Goal: Task Accomplishment & Management: Use online tool/utility

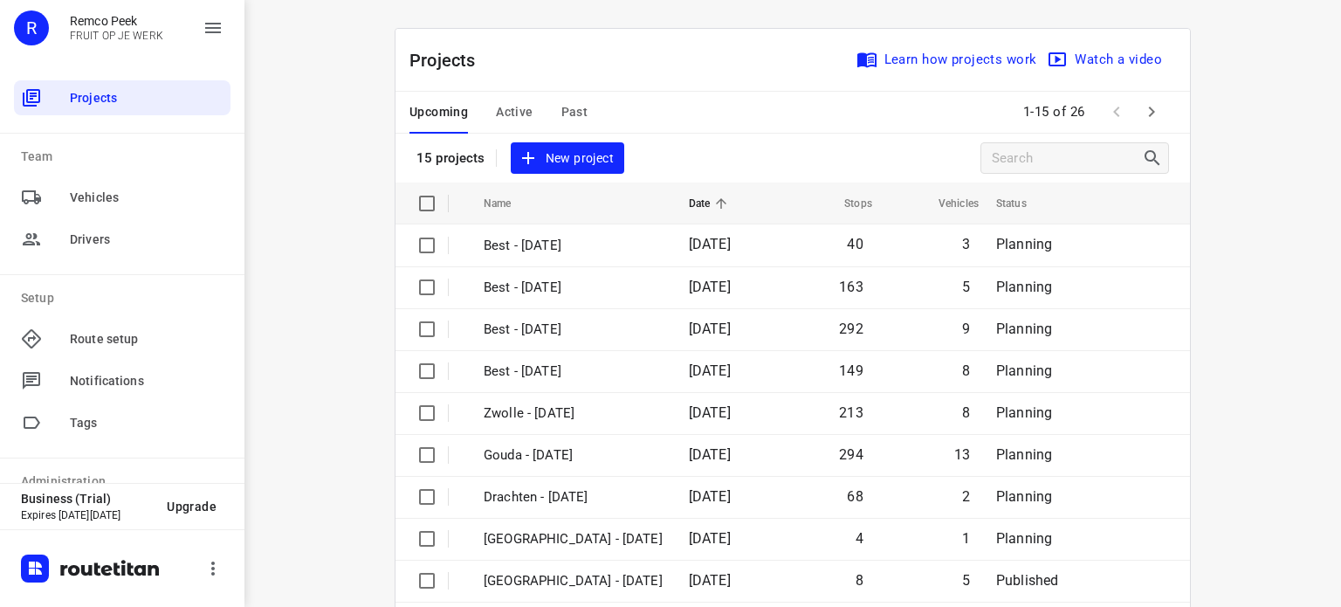
click at [515, 106] on span "Active" at bounding box center [514, 112] width 37 height 22
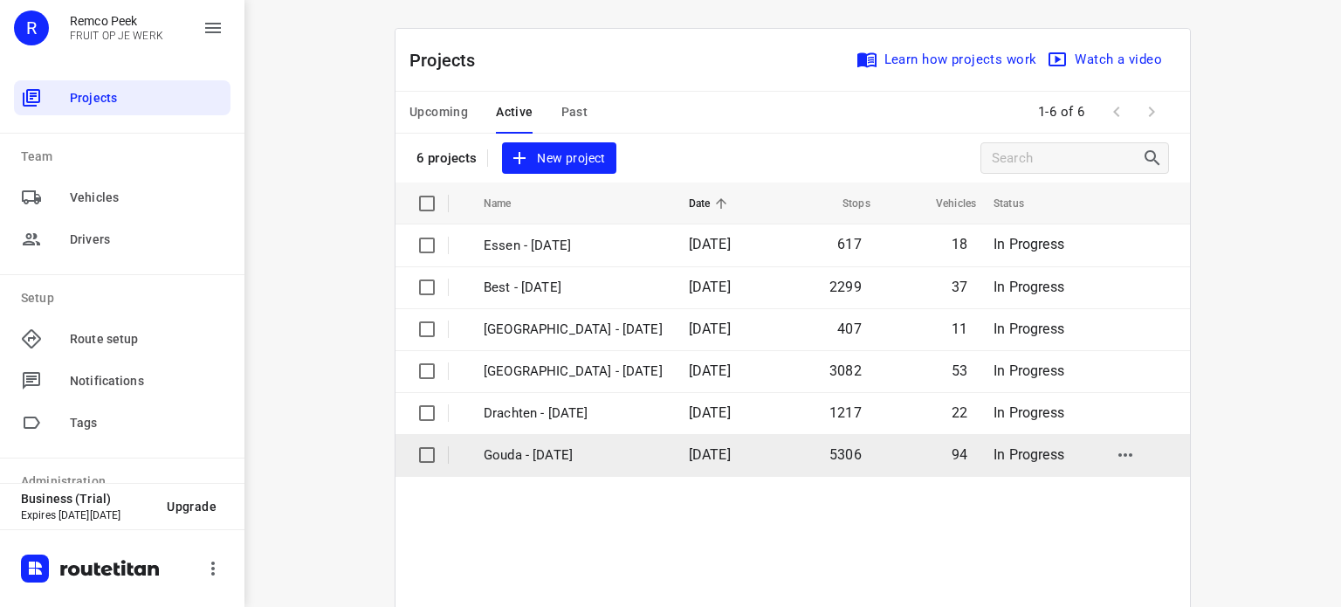
click at [547, 465] on td "Gouda - [DATE]" at bounding box center [570, 455] width 209 height 42
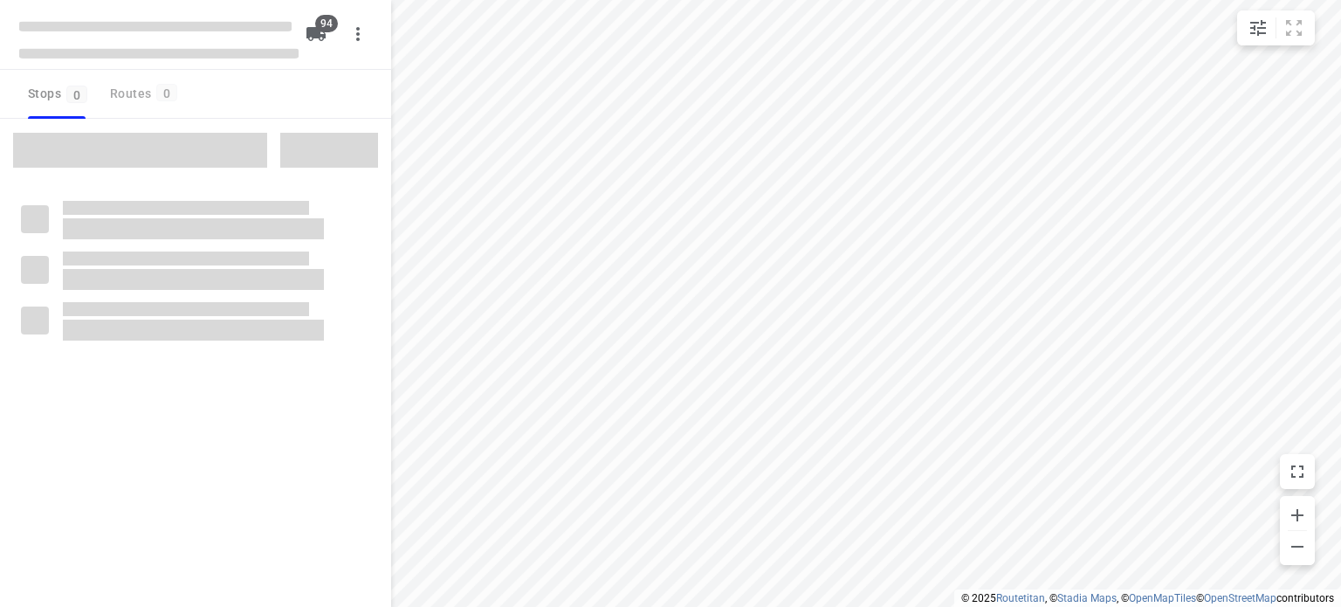
checkbox input "true"
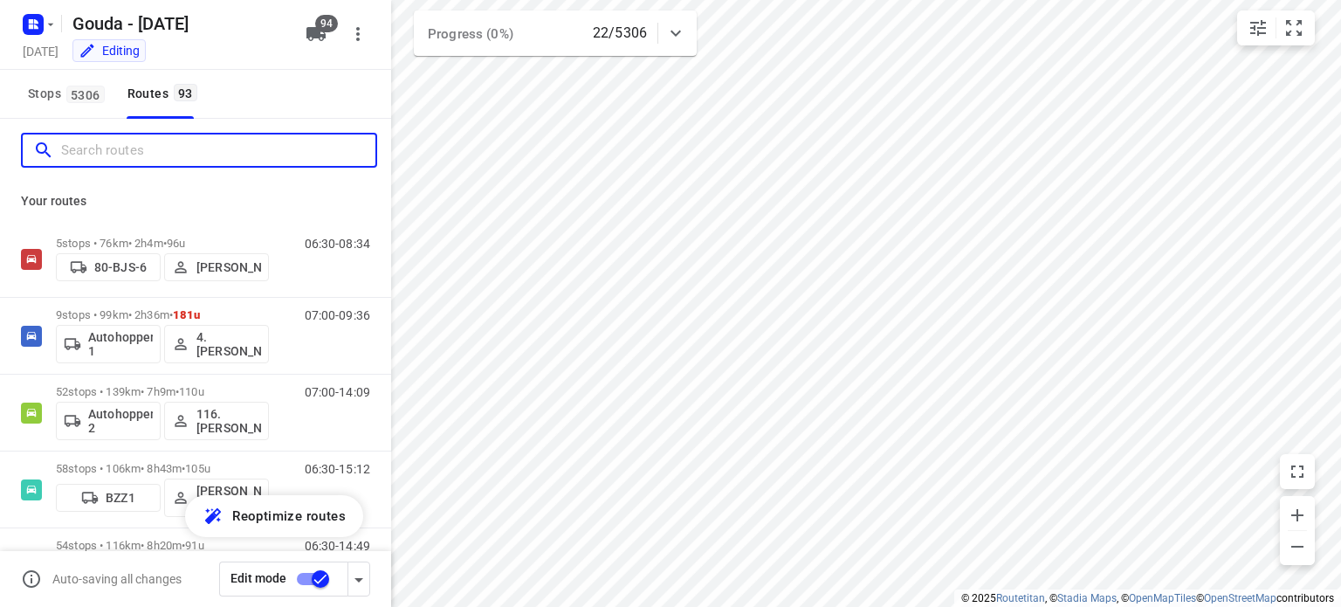
click at [205, 159] on input "Search routes" at bounding box center [218, 150] width 314 height 27
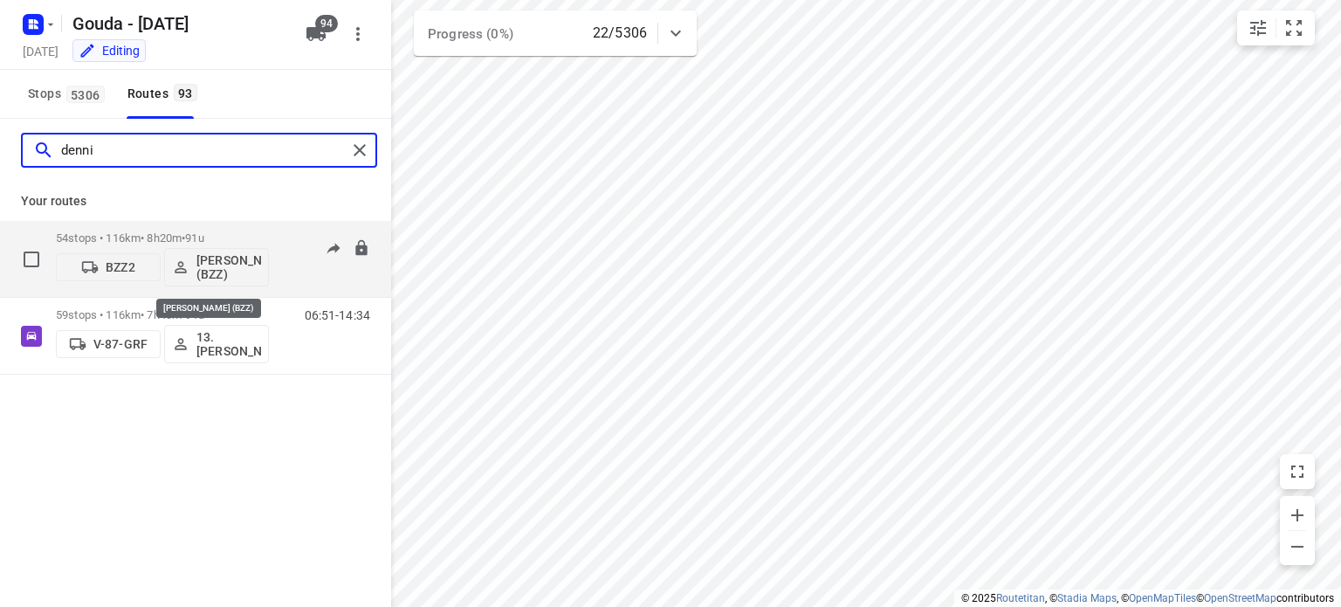
type input "denni"
click at [220, 261] on p "[PERSON_NAME] (BZZ)" at bounding box center [228, 267] width 65 height 28
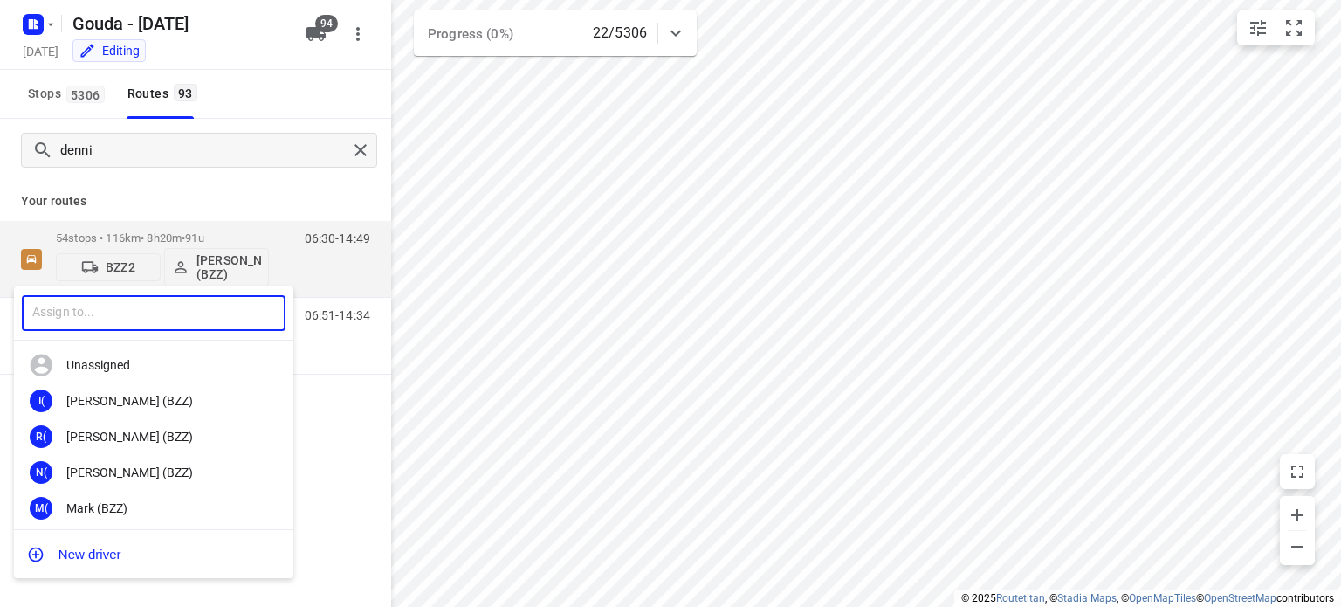
click at [127, 320] on input "text" at bounding box center [154, 313] width 264 height 36
type input "bran"
click at [152, 385] on div "2B 212. Bran dao BZZ" at bounding box center [153, 401] width 279 height 36
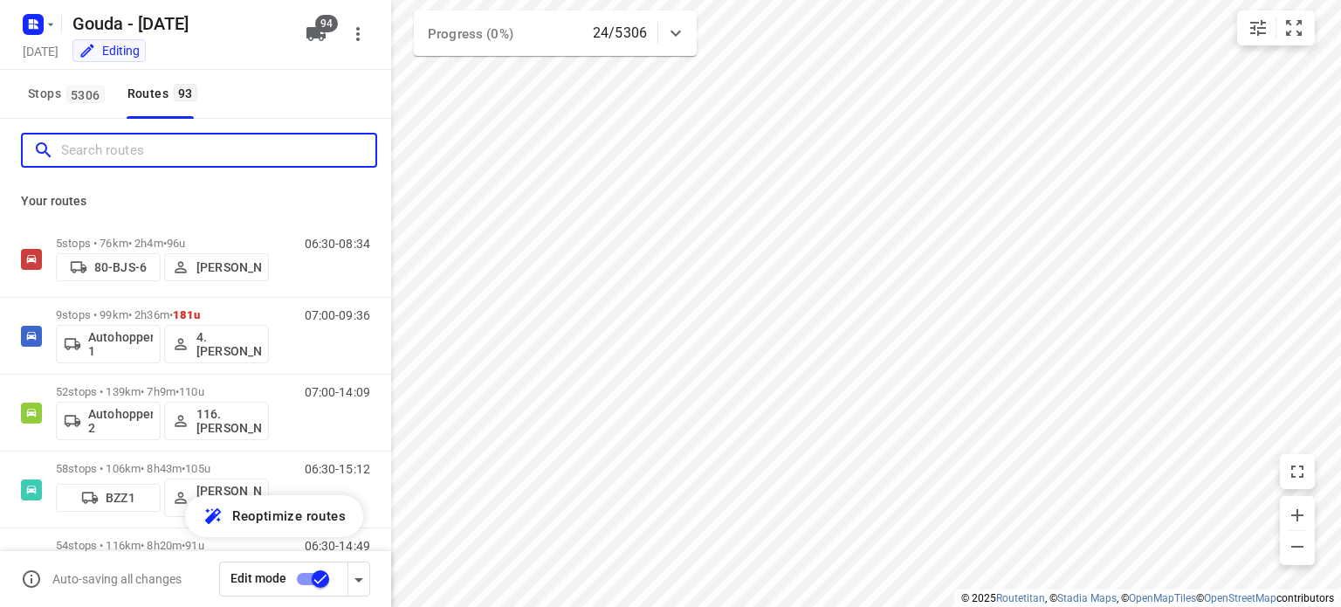
click at [109, 153] on input "Search routes" at bounding box center [218, 150] width 314 height 27
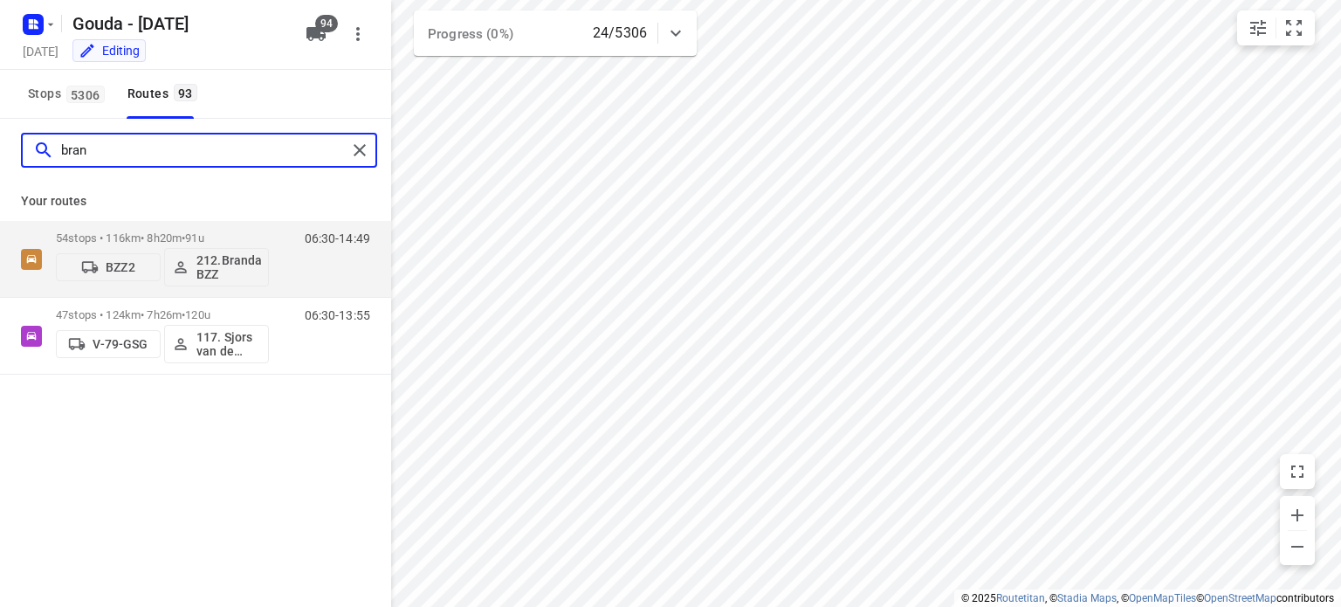
type input "bran"
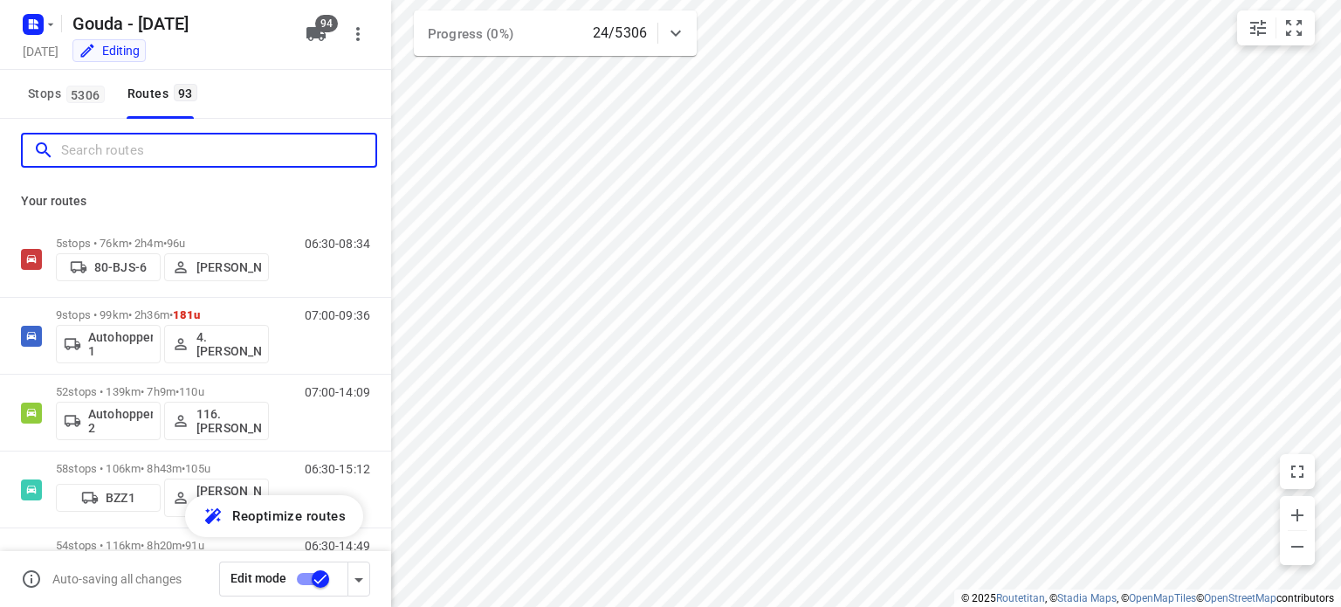
click at [155, 147] on input "Search routes" at bounding box center [218, 150] width 314 height 27
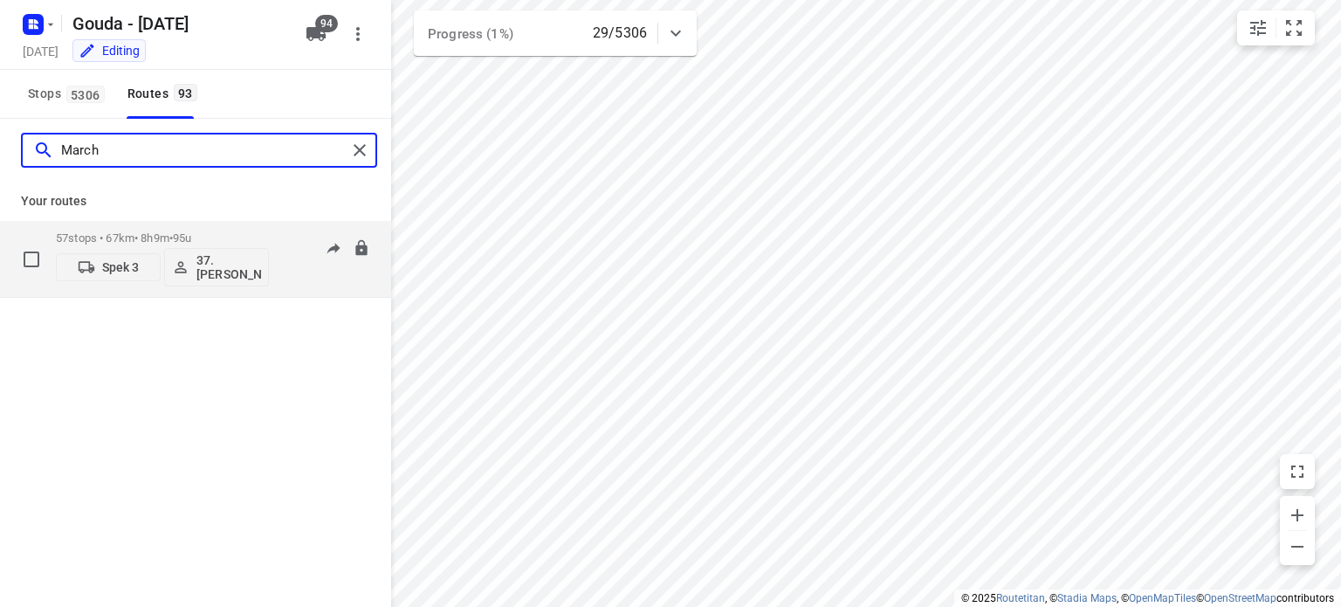
type input "March"
click at [99, 233] on p "57 stops • 67km • 8h9m • 95u" at bounding box center [162, 237] width 213 height 13
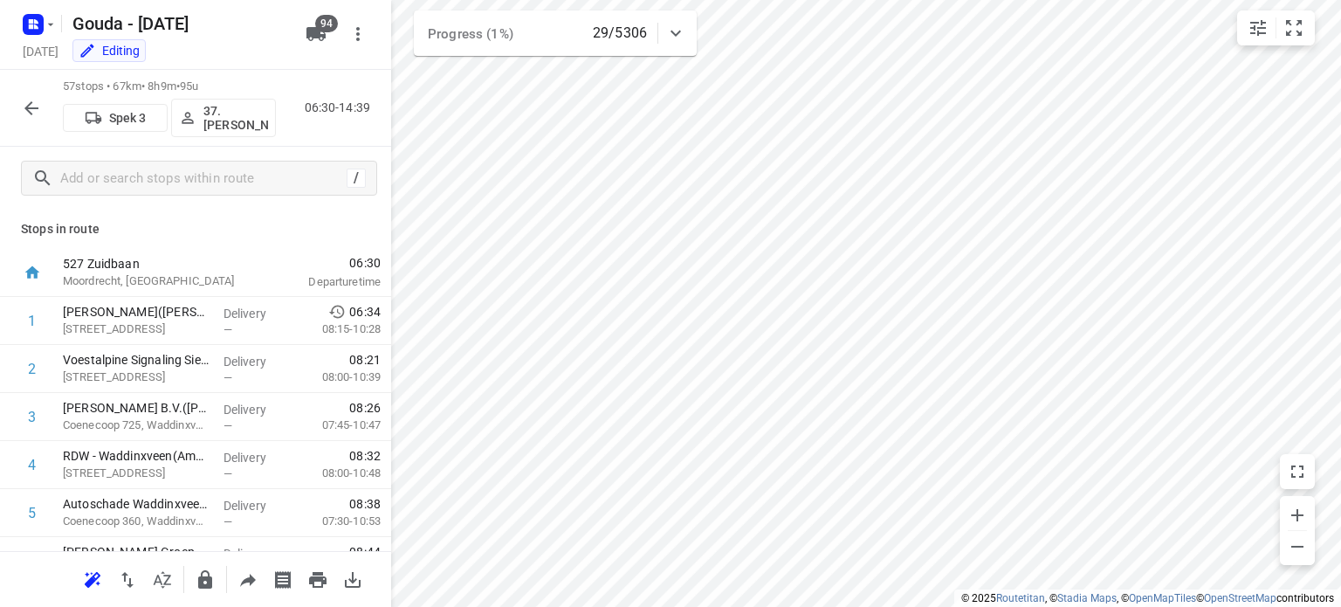
click at [203, 100] on button "37.[PERSON_NAME]" at bounding box center [223, 118] width 105 height 38
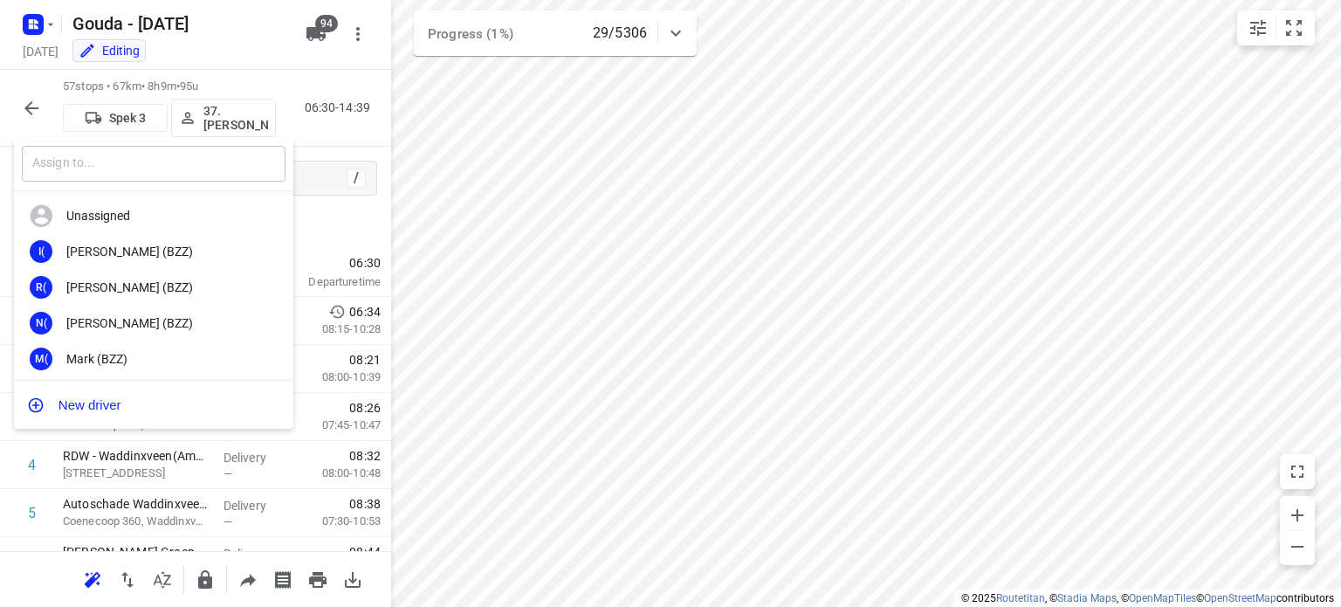
drag, startPoint x: 208, startPoint y: 162, endPoint x: 219, endPoint y: 149, distance: 16.7
click at [210, 161] on input "text" at bounding box center [154, 164] width 264 height 36
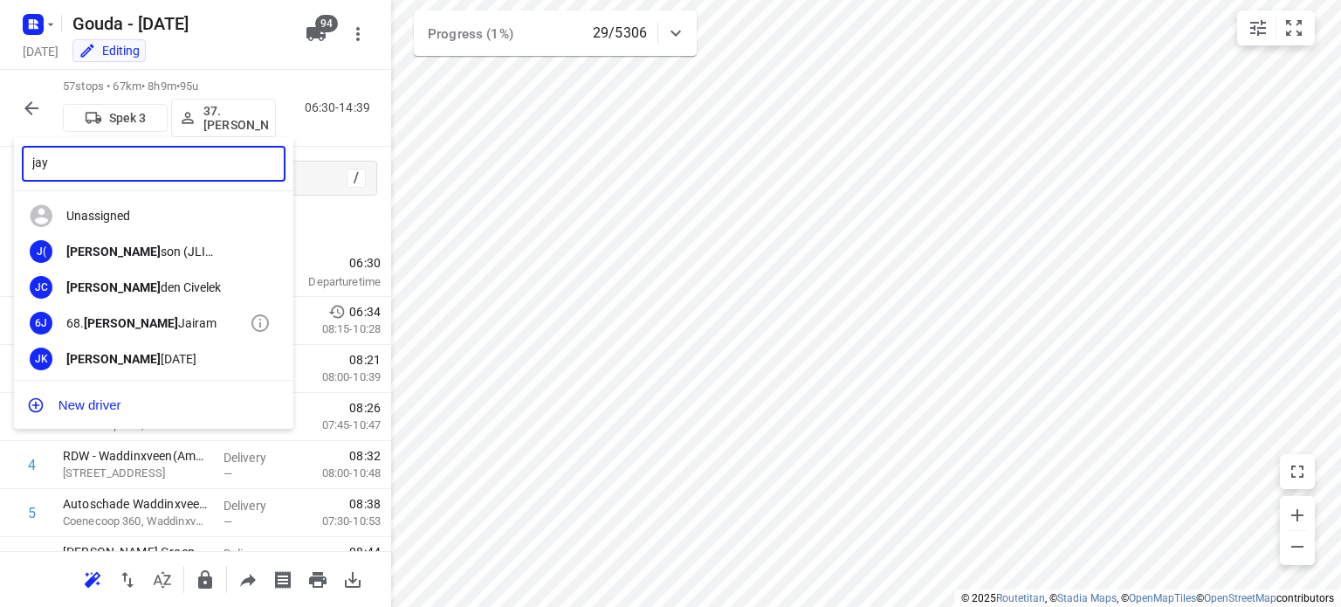
type input "jay"
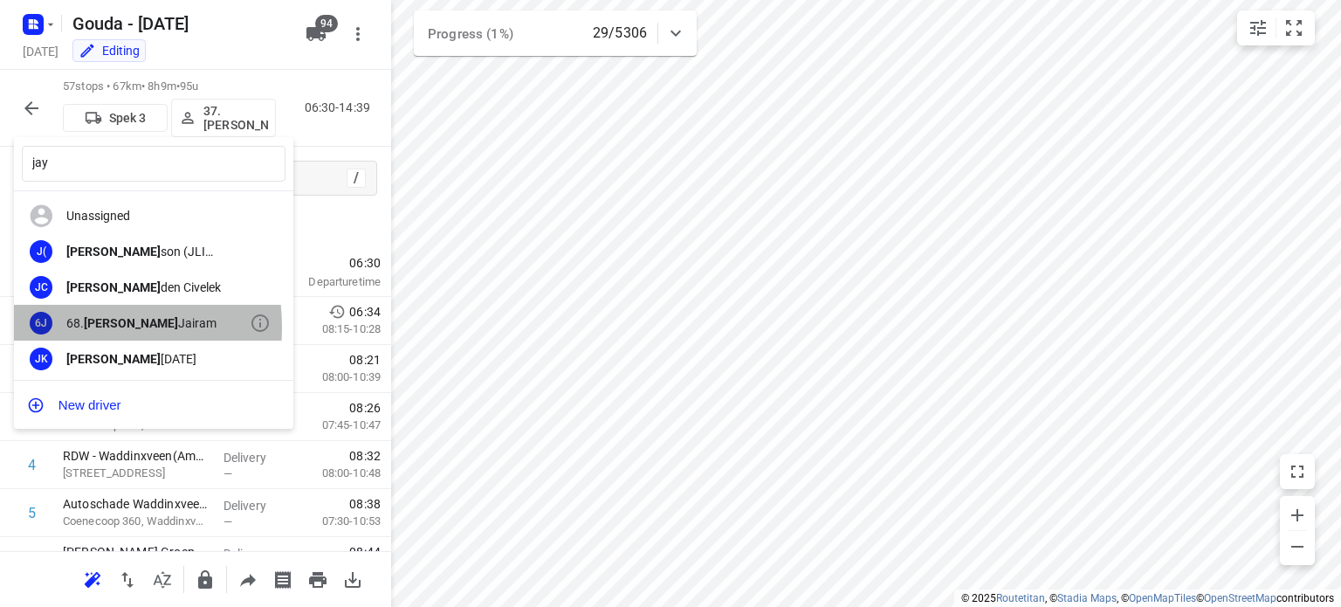
click at [79, 326] on div "68. [PERSON_NAME]" at bounding box center [157, 323] width 183 height 14
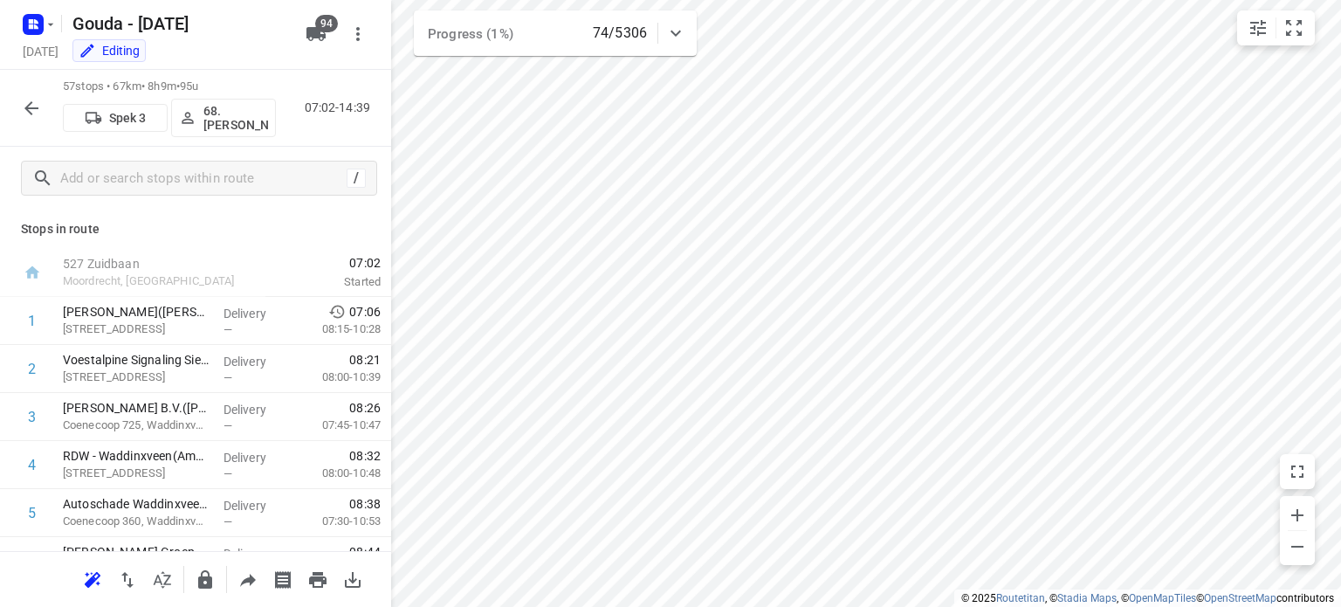
click at [32, 111] on icon "button" at bounding box center [31, 108] width 21 height 21
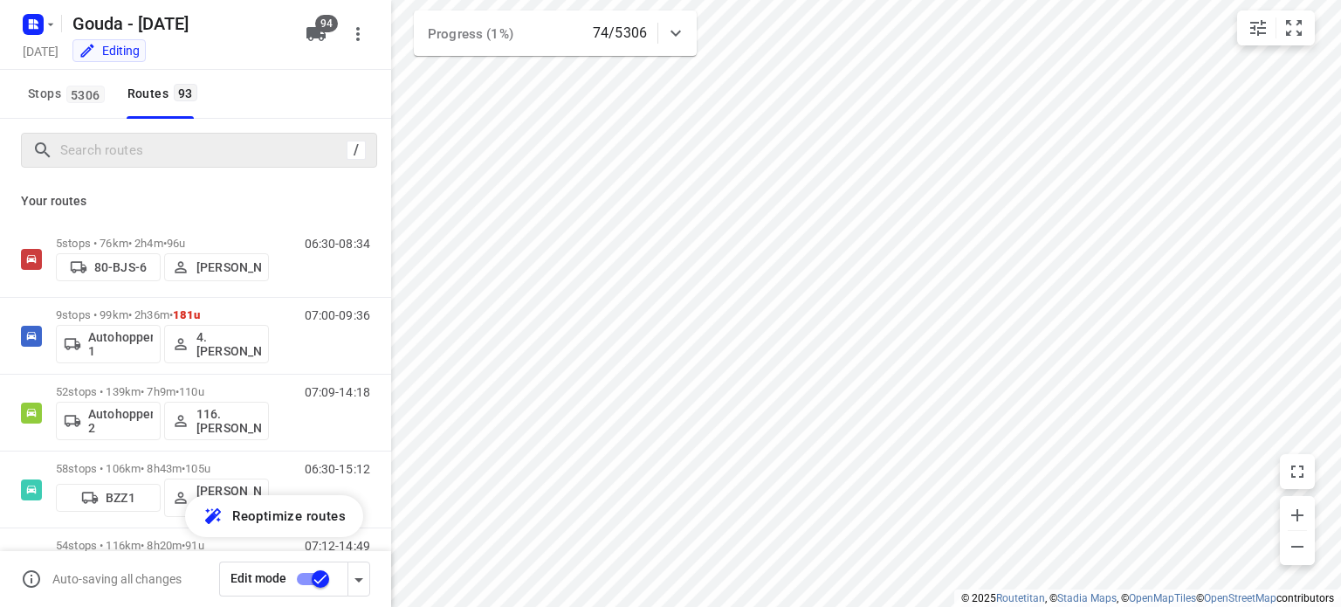
click at [190, 163] on div "/" at bounding box center [199, 150] width 356 height 35
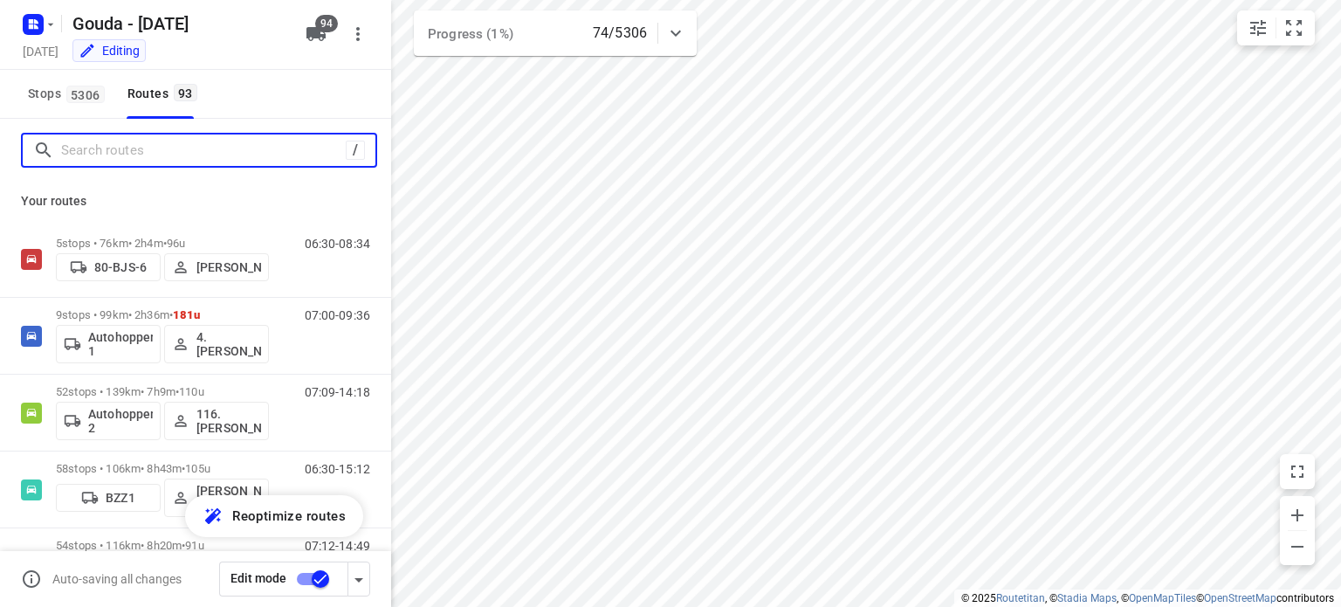
click at [199, 156] on input "Search routes" at bounding box center [203, 150] width 285 height 27
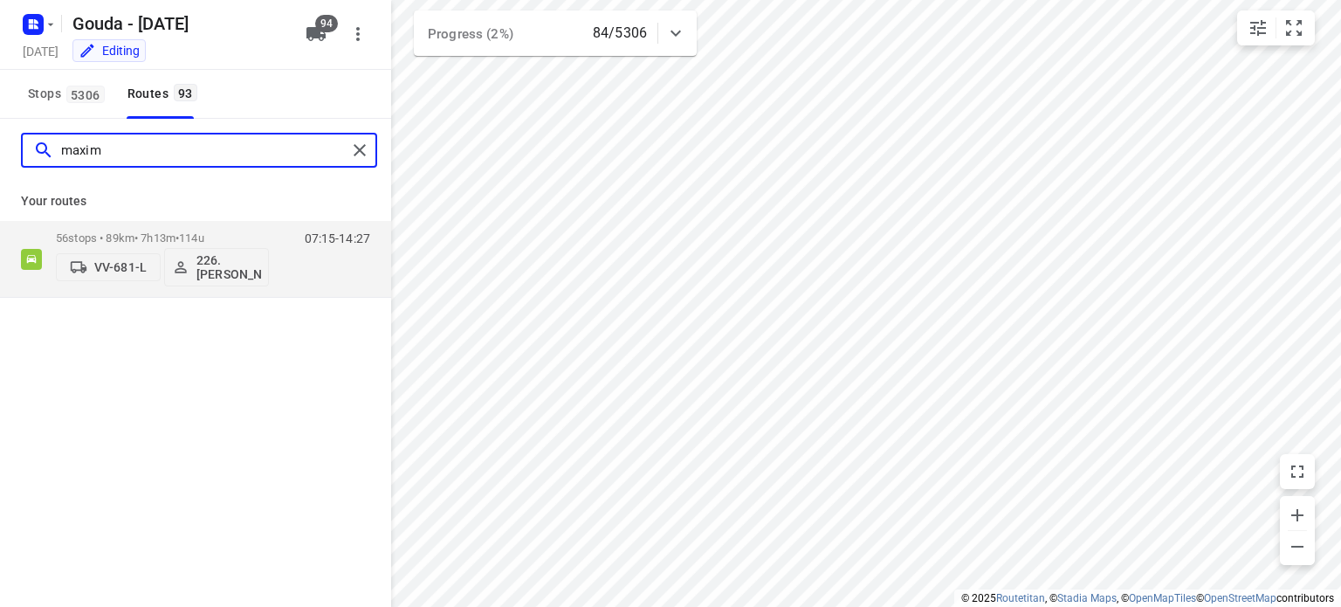
click at [147, 156] on input "maxim" at bounding box center [204, 150] width 286 height 27
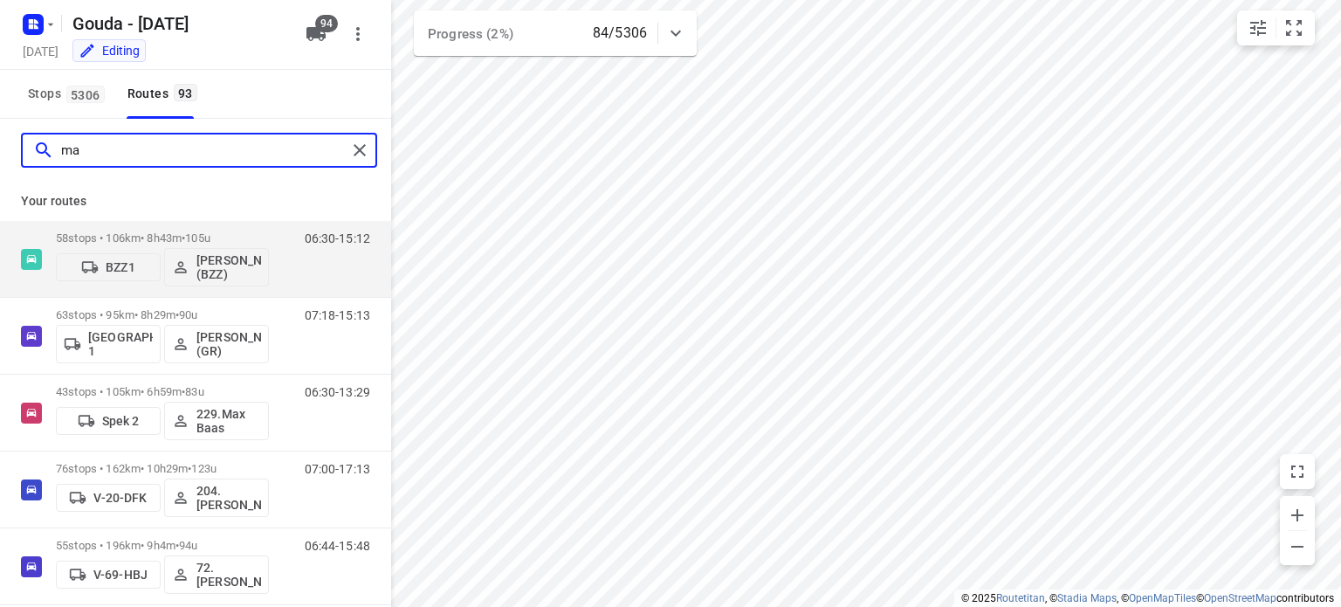
type input "m"
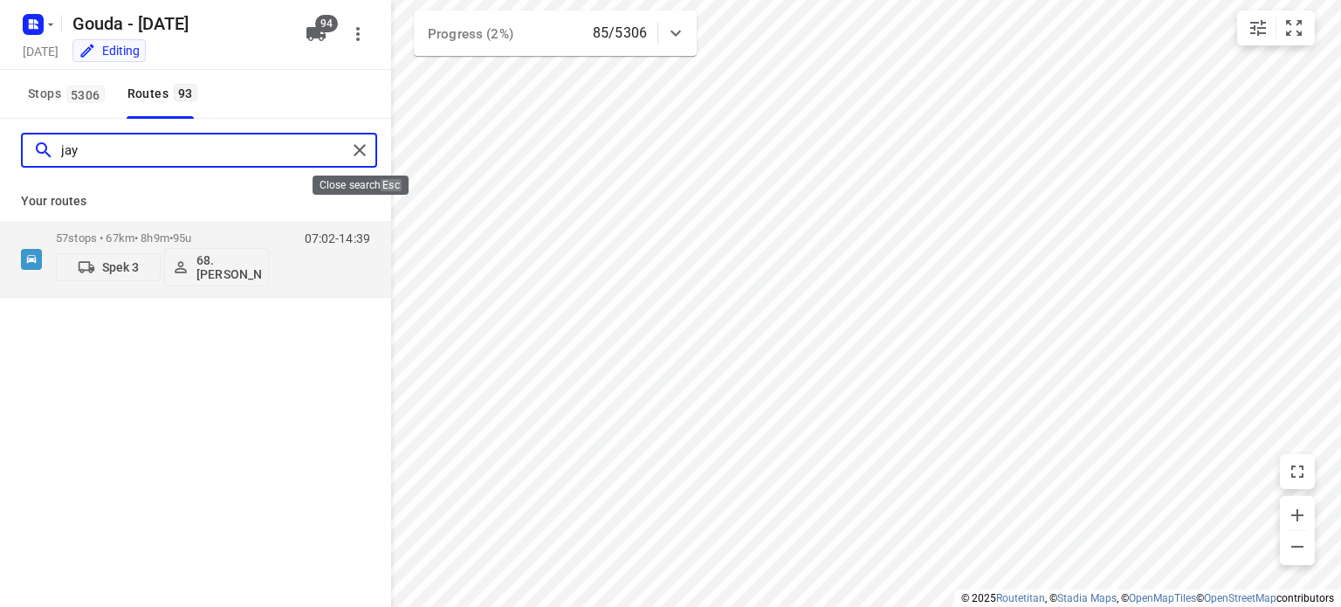
type input "jay"
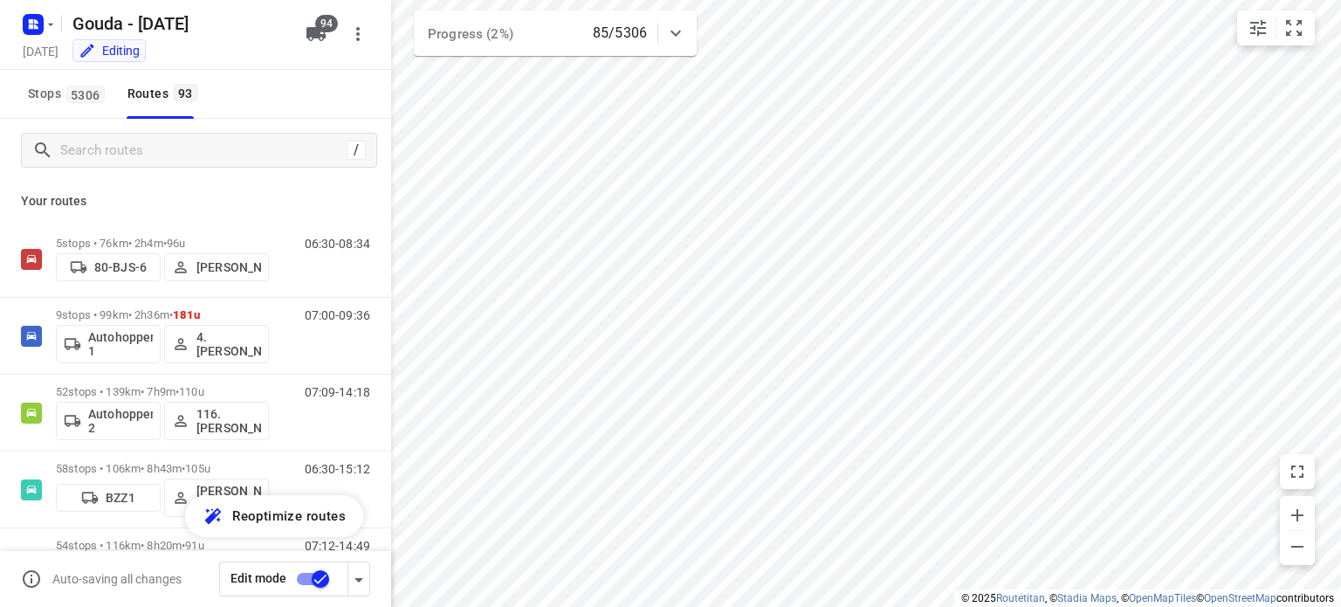
click at [278, 92] on div "Stops [STREET_ADDRESS]" at bounding box center [195, 94] width 391 height 49
click at [276, 164] on div "/" at bounding box center [199, 150] width 356 height 35
click at [282, 153] on input "Search routes" at bounding box center [203, 150] width 285 height 27
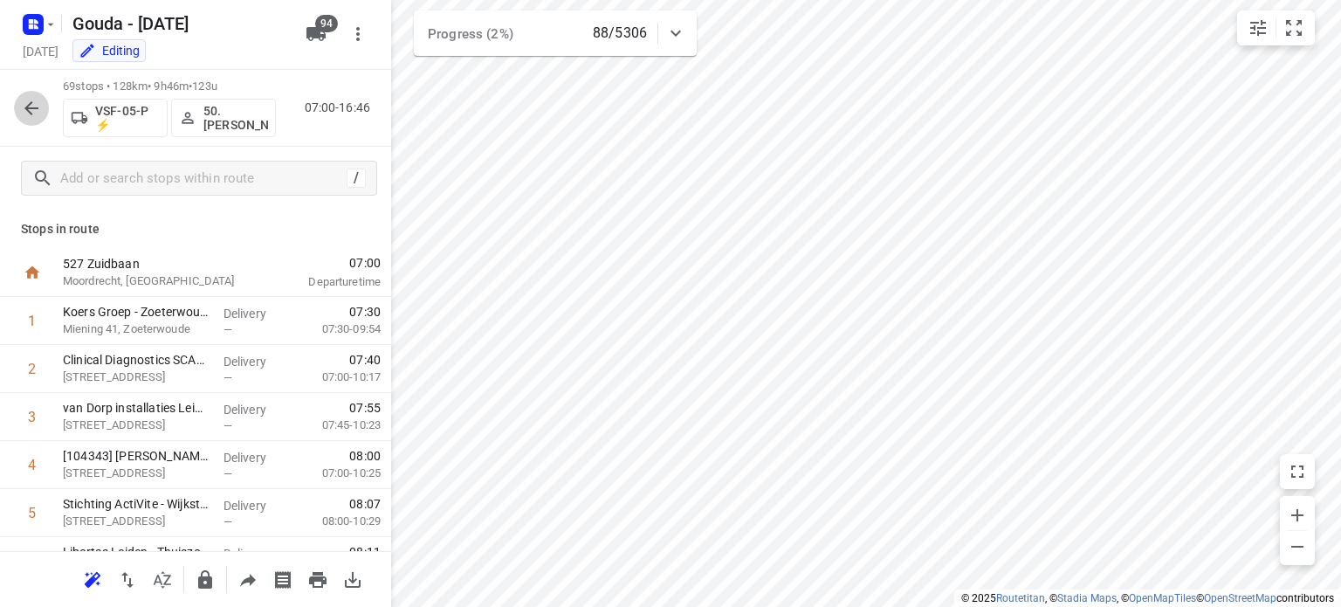
click at [28, 100] on icon "button" at bounding box center [31, 108] width 21 height 21
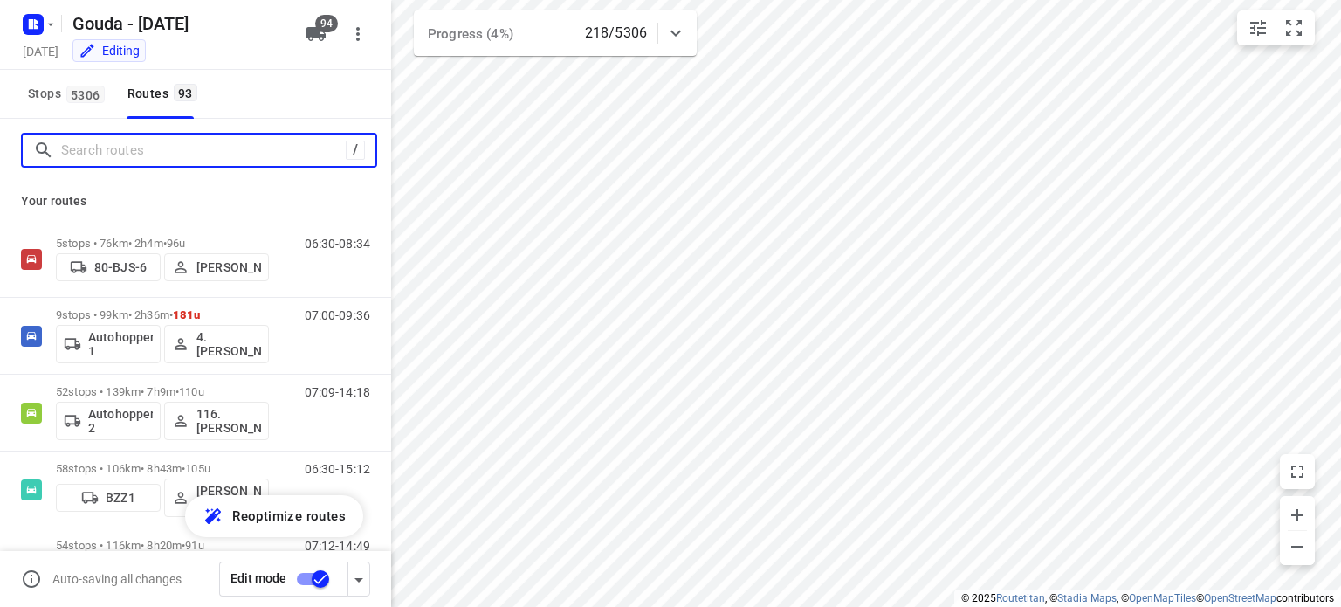
click at [142, 148] on input "Search routes" at bounding box center [203, 150] width 285 height 27
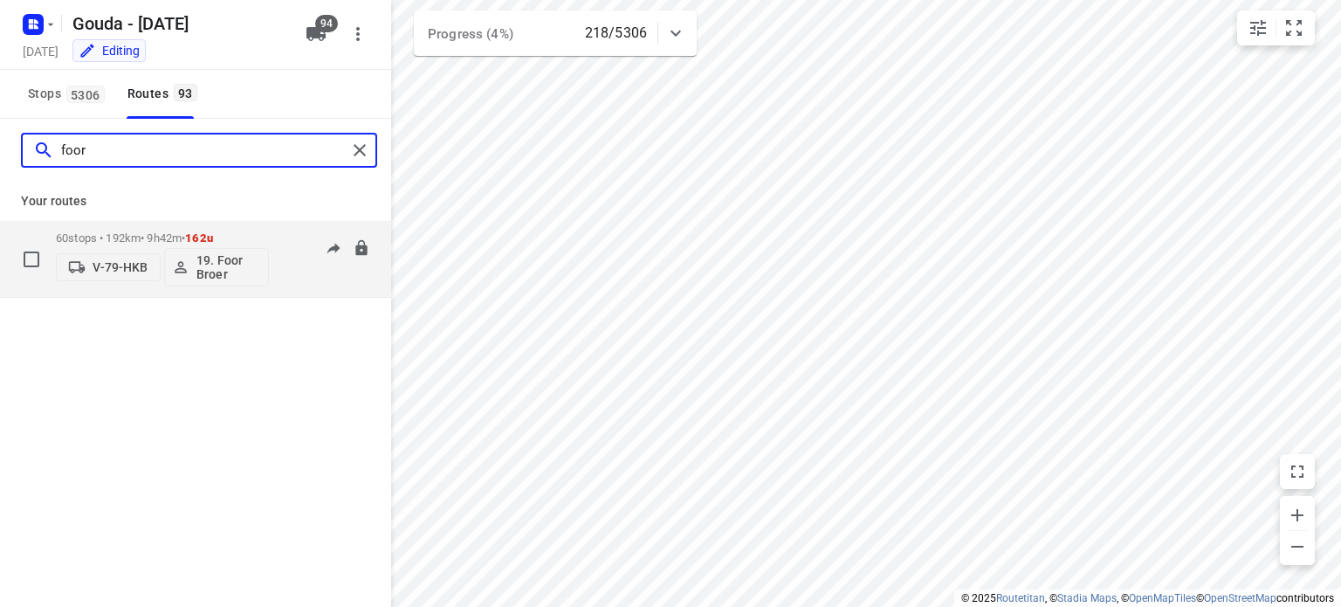
type input "foor"
click at [150, 233] on p "60 stops • 192km • 9h42m • 162u" at bounding box center [162, 237] width 213 height 13
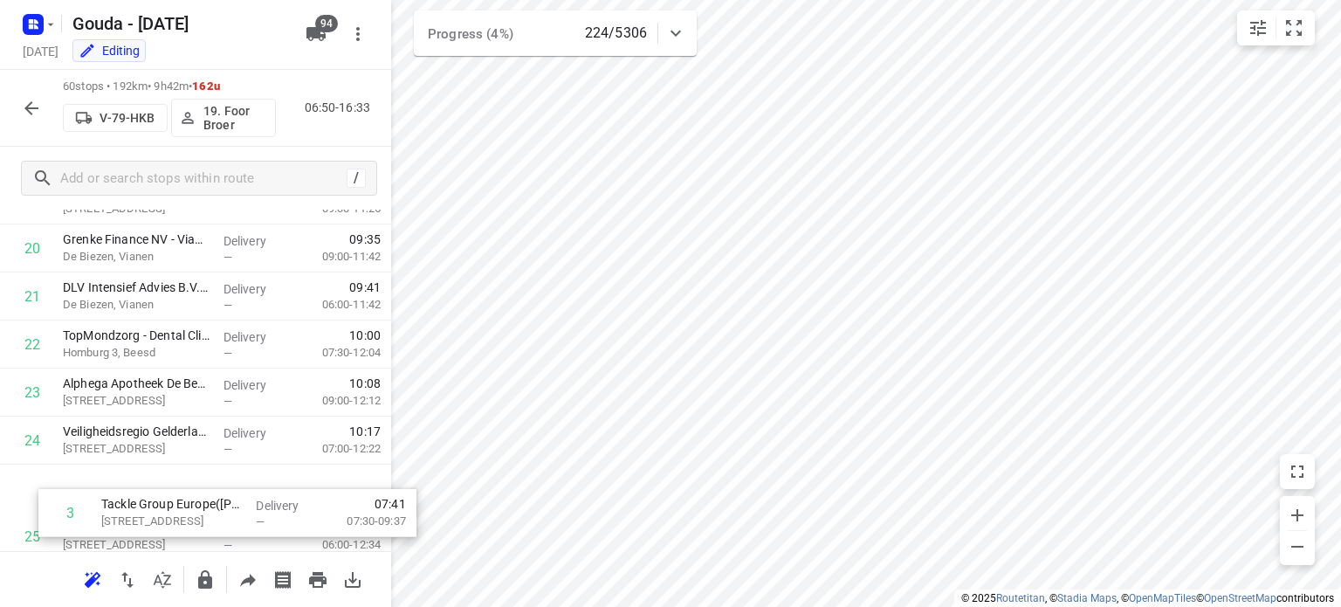
scroll to position [960, 0]
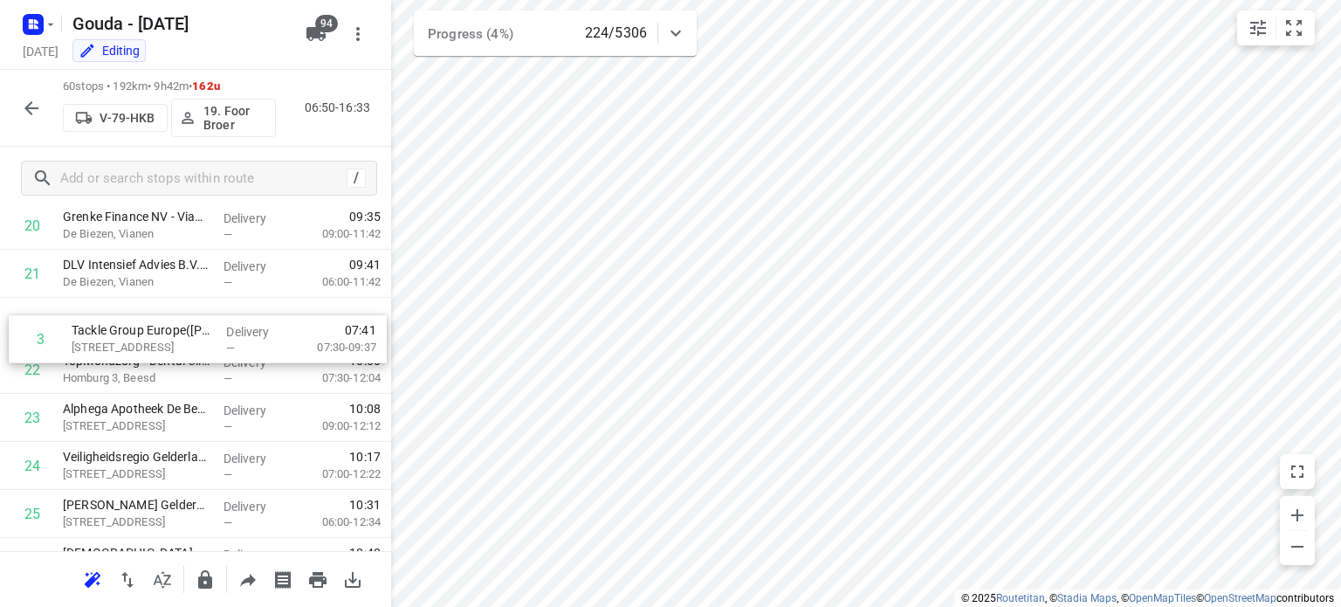
drag, startPoint x: 127, startPoint y: 254, endPoint x: 136, endPoint y: 362, distance: 108.7
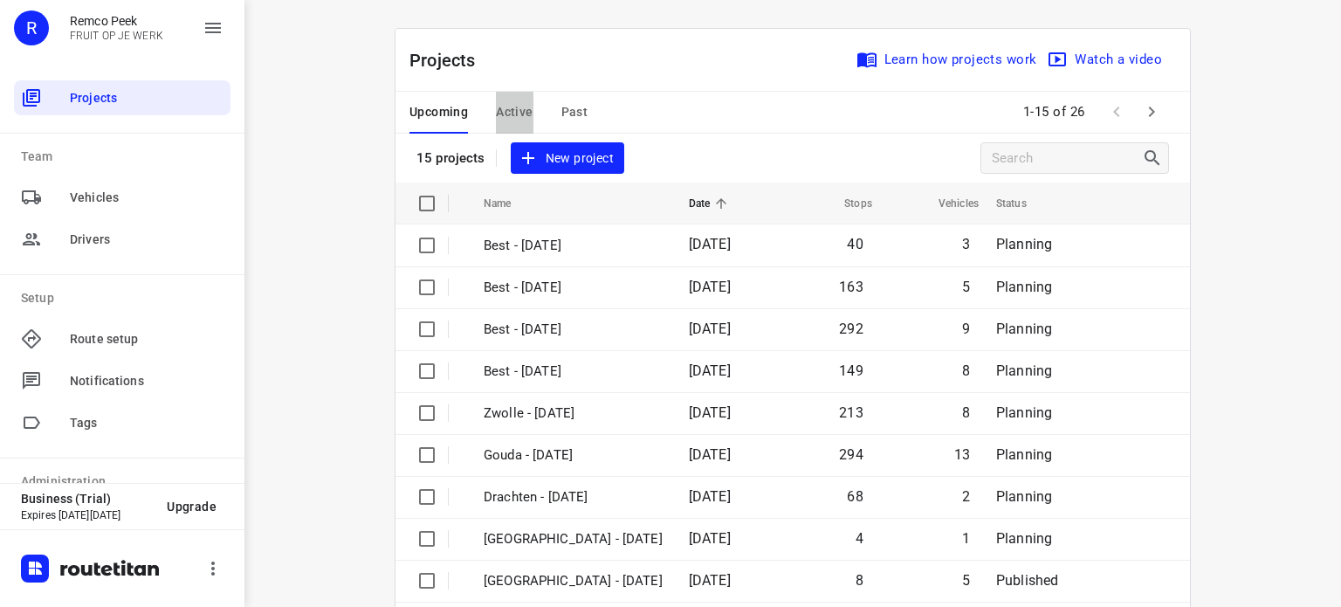
click at [505, 120] on span "Active" at bounding box center [514, 112] width 37 height 22
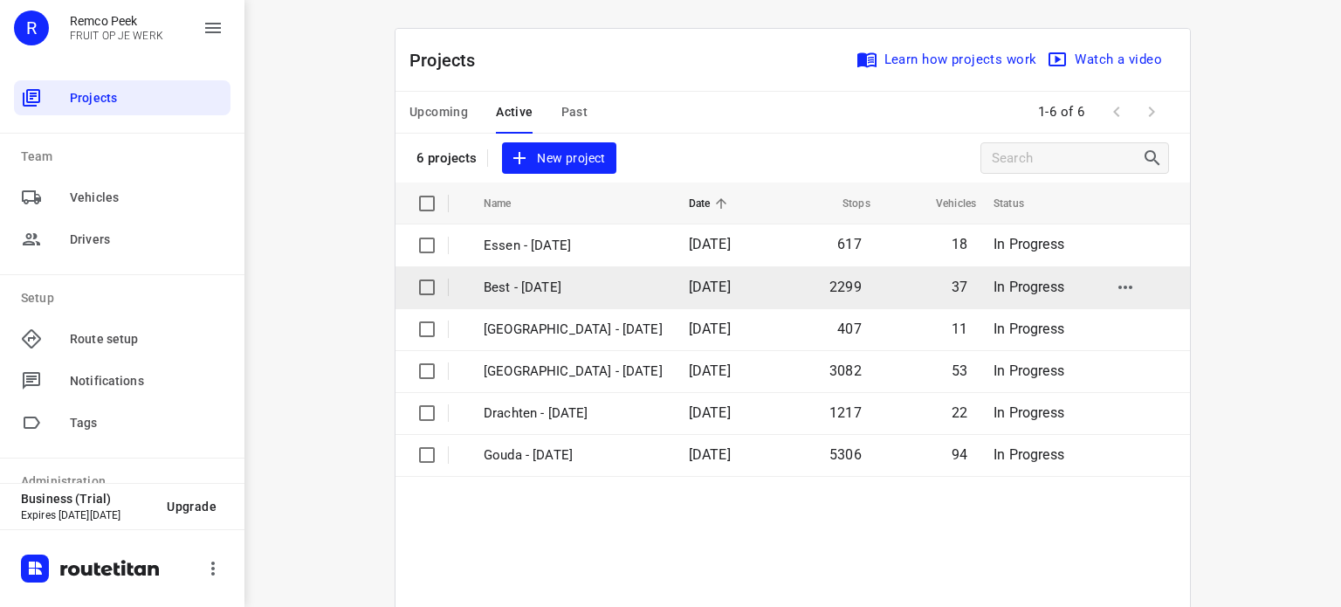
click at [524, 286] on p "Best - [DATE]" at bounding box center [573, 288] width 179 height 20
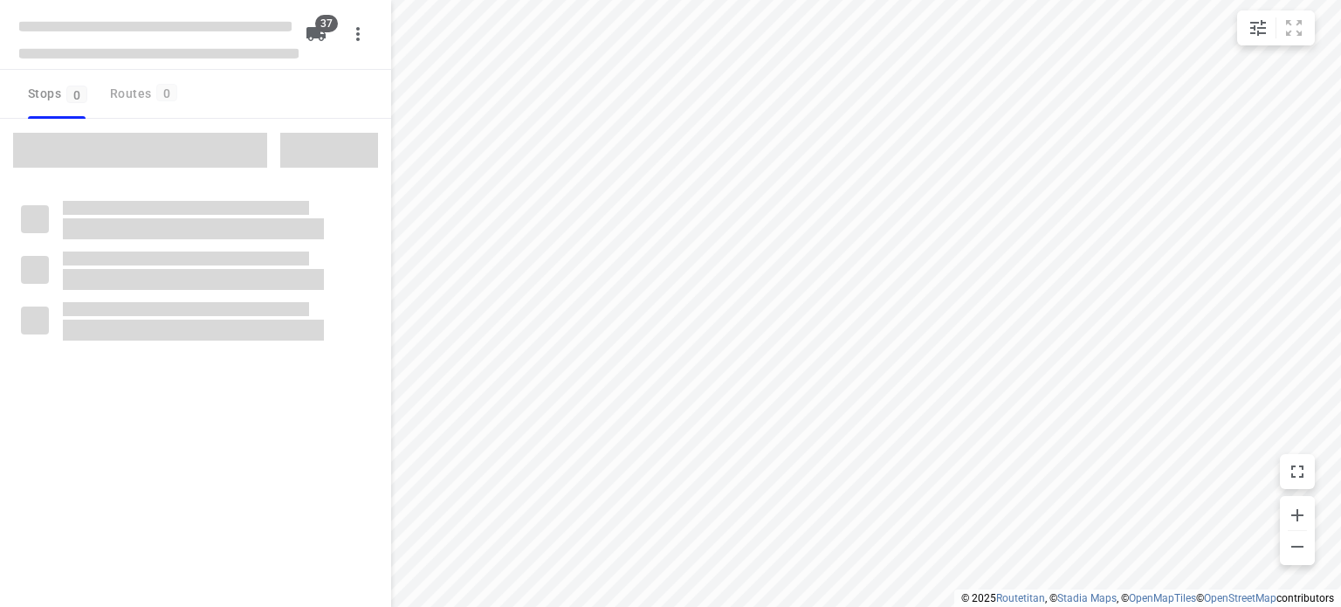
checkbox input "true"
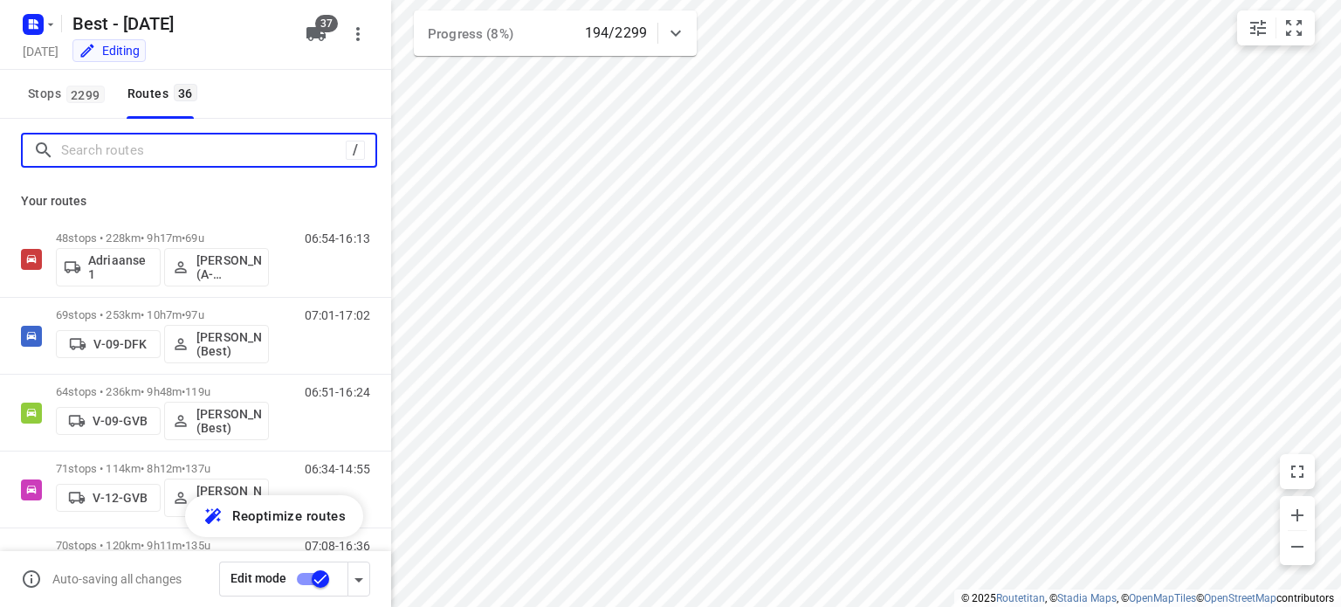
click at [183, 153] on input "Search routes" at bounding box center [203, 150] width 285 height 27
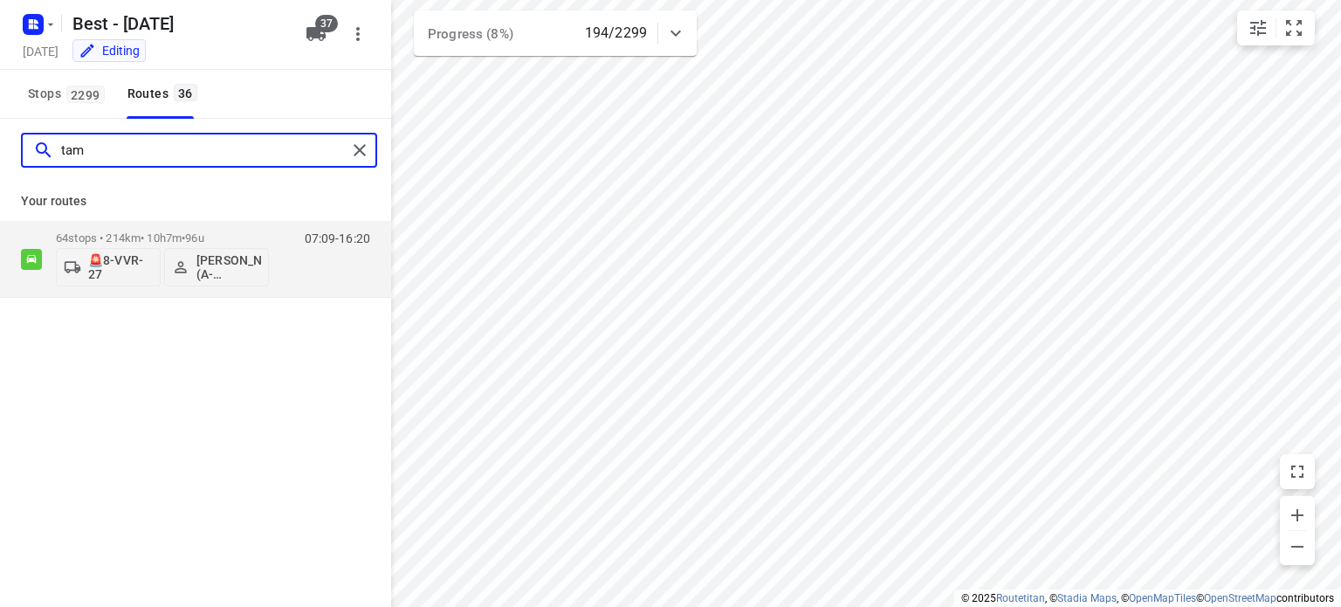
click at [47, 140] on div "tam" at bounding box center [190, 150] width 314 height 27
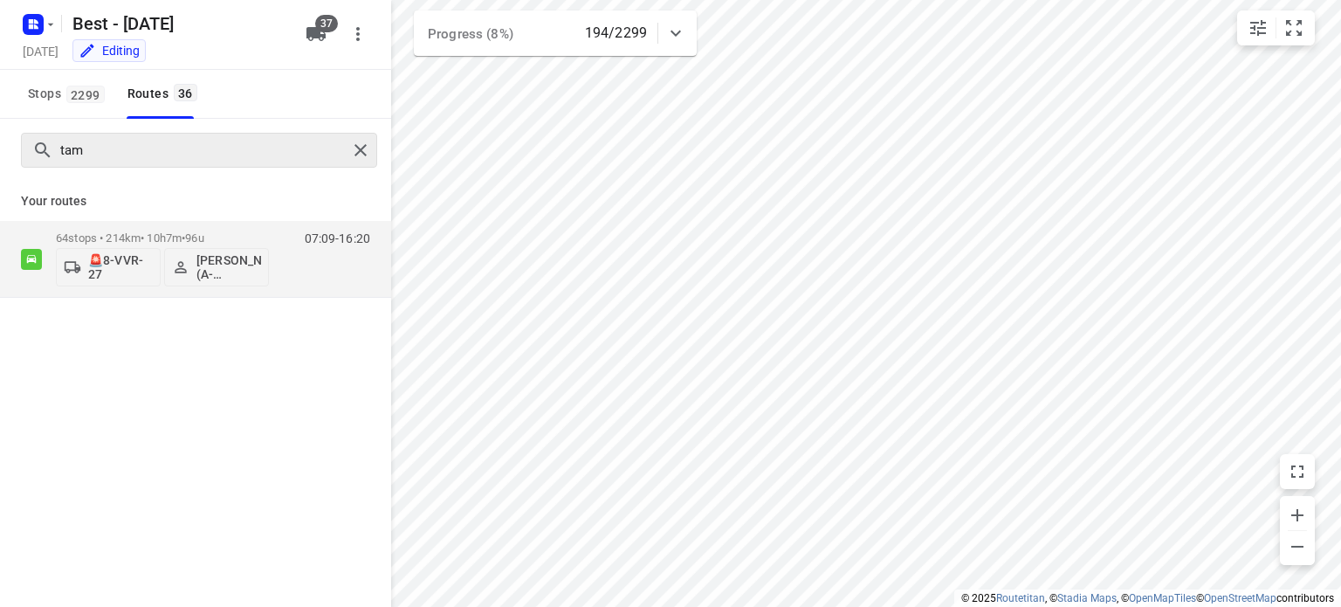
click at [49, 137] on div "tam" at bounding box center [189, 150] width 315 height 27
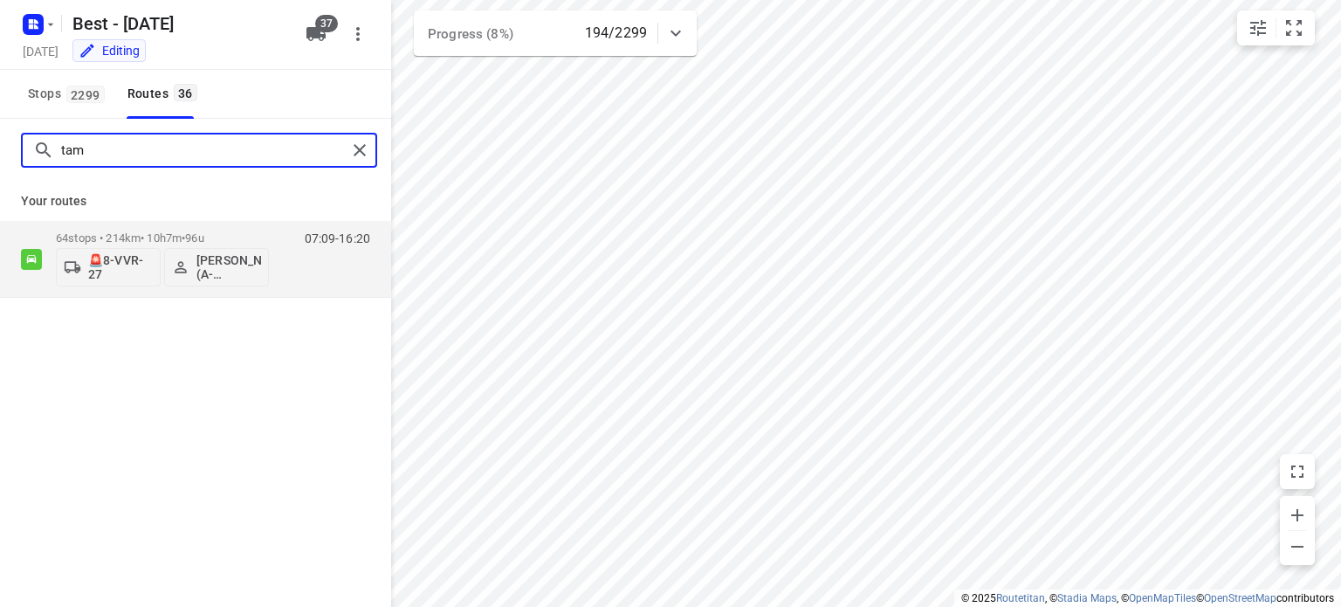
type input "u"
type input "nou"
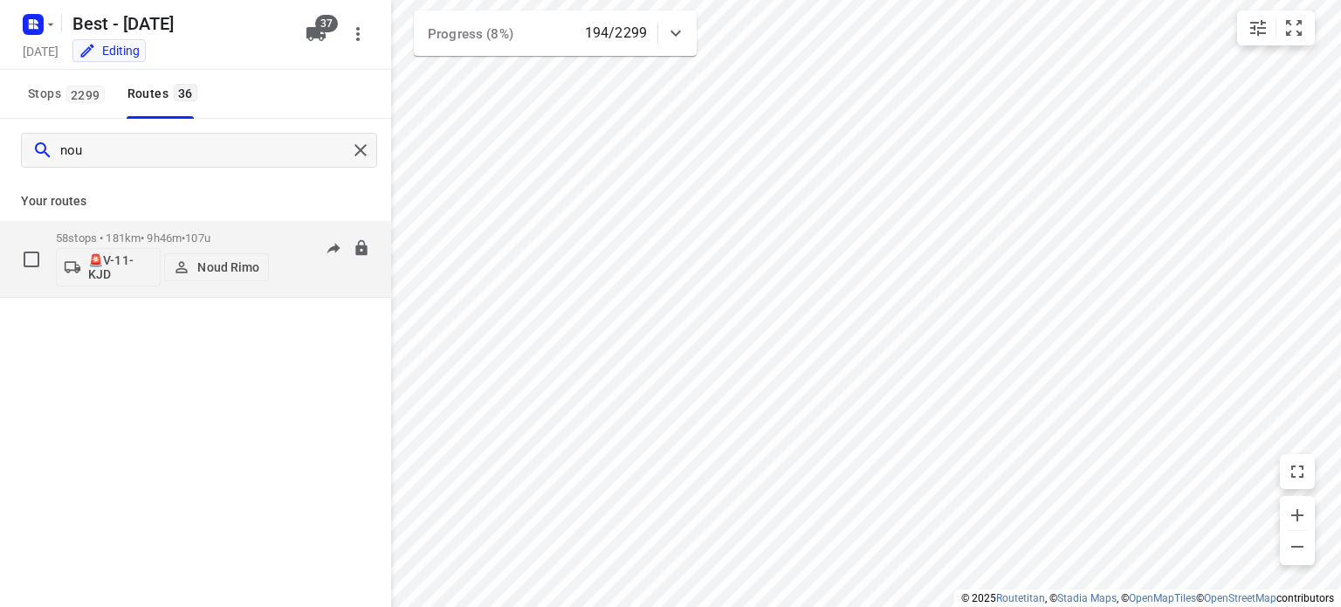
click at [110, 226] on div "58 stops • 181km • 9h46m • 107u 🚨V-11-KJD Noud Rimo" at bounding box center [162, 259] width 213 height 72
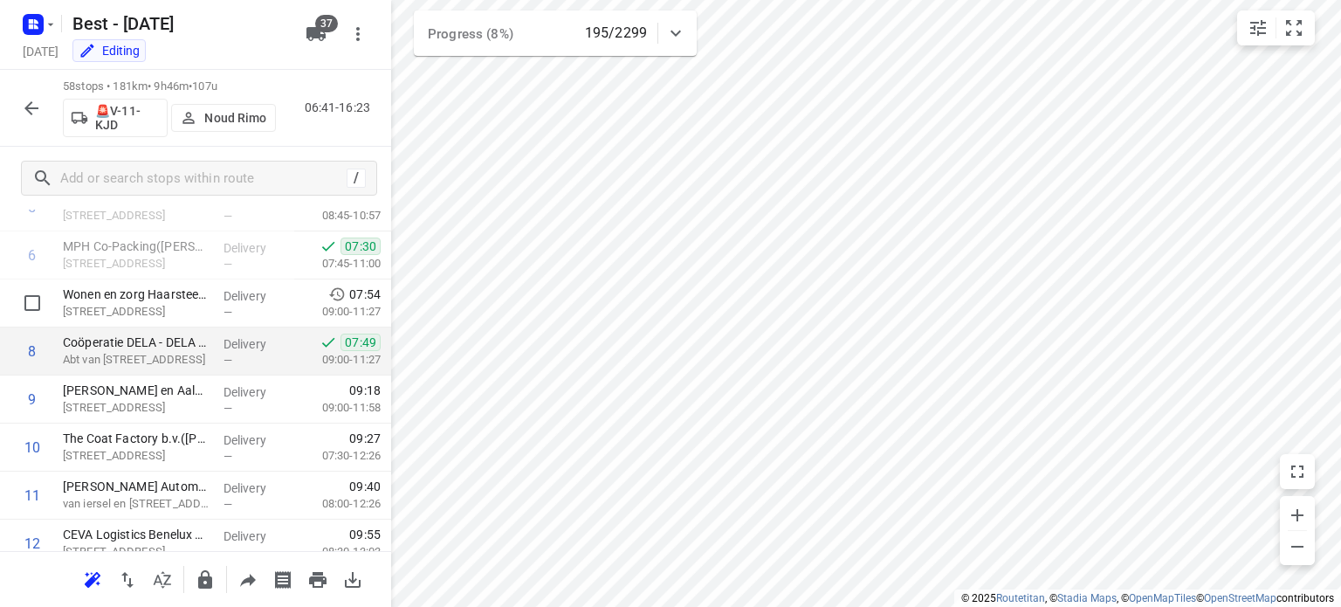
scroll to position [262, 0]
